Goal: Task Accomplishment & Management: Use online tool/utility

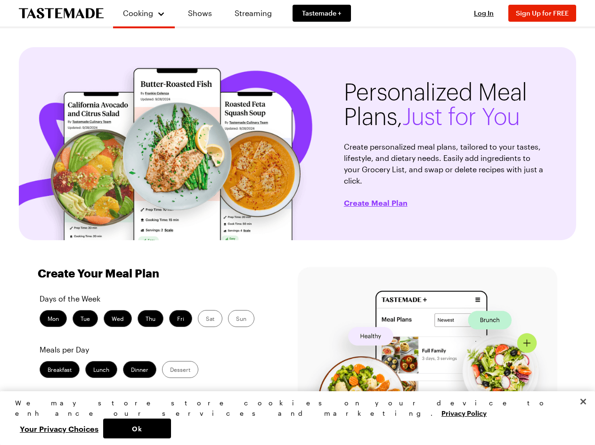
click at [297, 222] on img at bounding box center [167, 147] width 297 height 185
click at [140, 13] on span "Cooking" at bounding box center [138, 12] width 30 height 9
click at [488, 13] on span "Log In" at bounding box center [484, 13] width 20 height 8
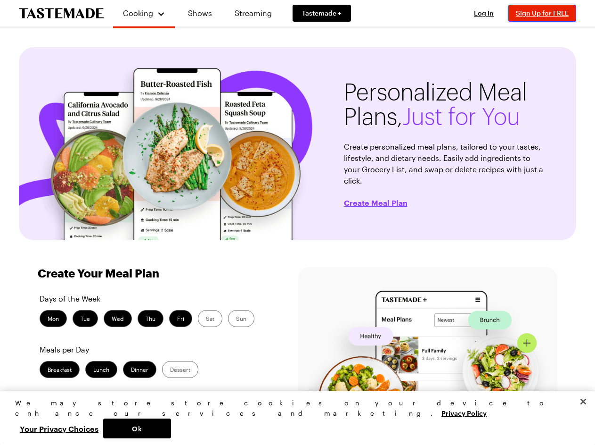
click at [547, 13] on span "Sign Up for FREE" at bounding box center [542, 13] width 53 height 8
click at [375, 198] on span "Create Meal Plan" at bounding box center [376, 202] width 64 height 9
click at [171, 428] on button "Ok" at bounding box center [137, 428] width 68 height 20
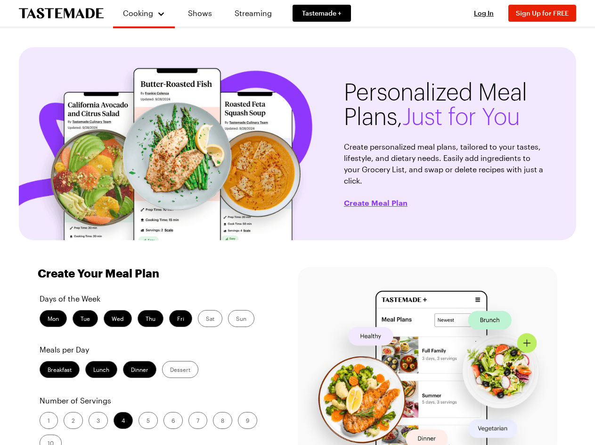
click at [103, 428] on button "Your Privacy Choices" at bounding box center [59, 428] width 88 height 20
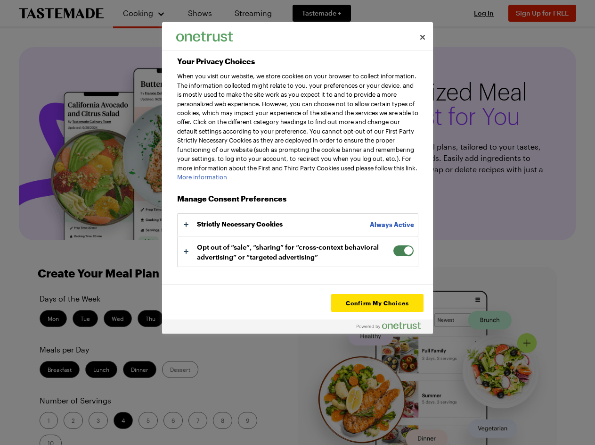
click at [577, 422] on div "Personalized Meal Plans, Just for You Create personalized meal plans, tailored …" at bounding box center [298, 375] width 558 height 657
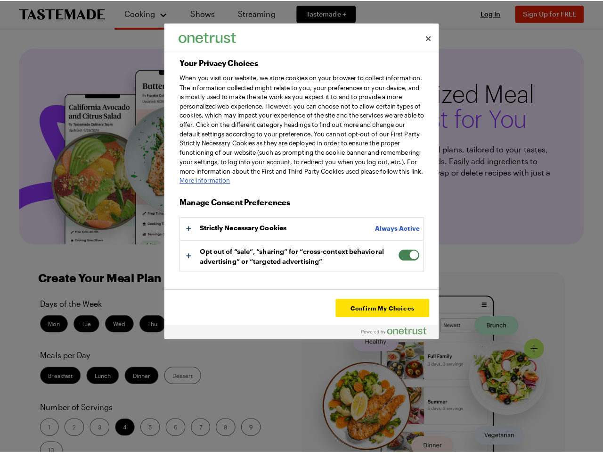
scroll to position [238, 0]
